Goal: Find specific page/section: Find specific page/section

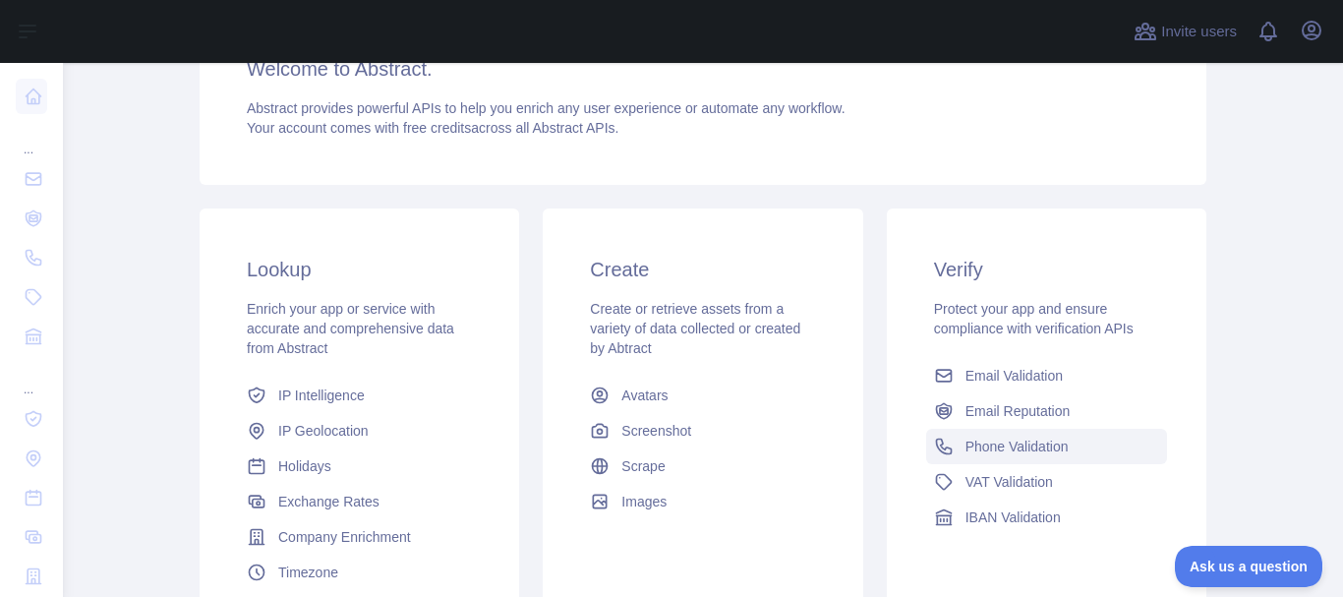
click at [985, 448] on span "Phone Validation" at bounding box center [1016, 446] width 103 height 20
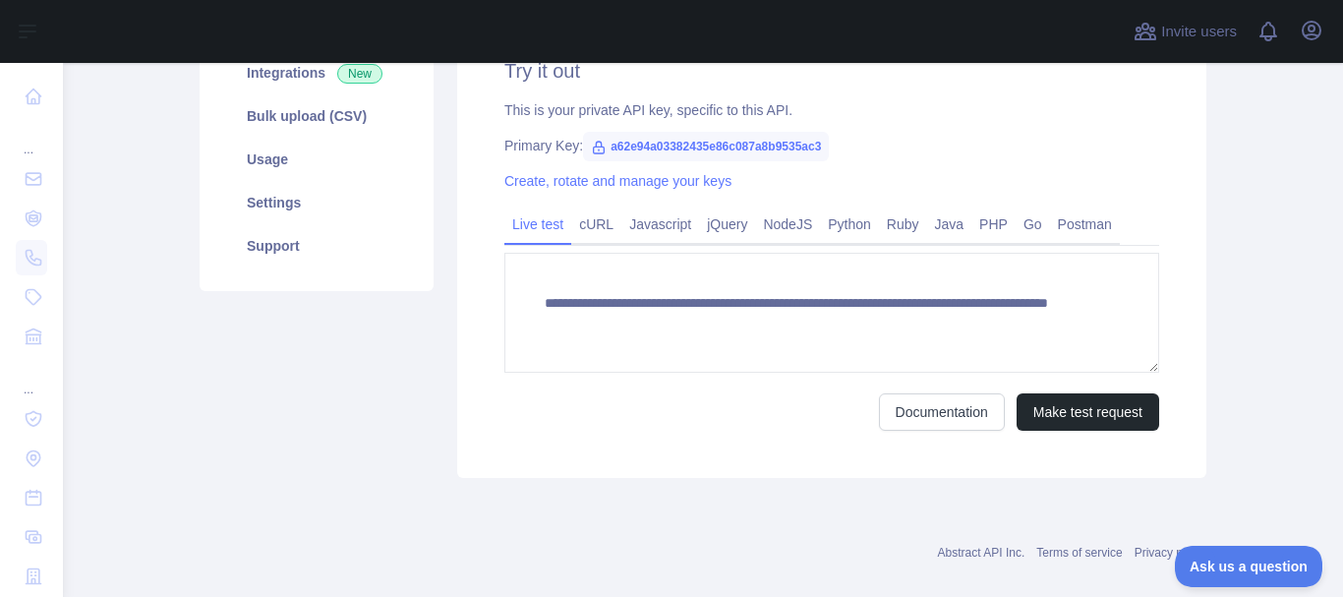
scroll to position [287, 0]
